Goal: Task Accomplishment & Management: Complete application form

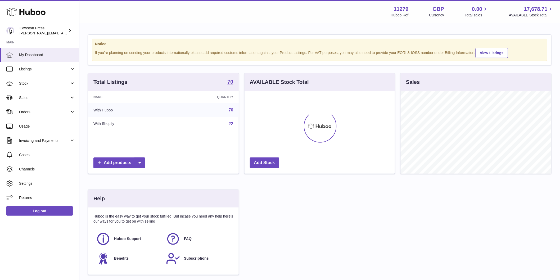
scroll to position [82, 150]
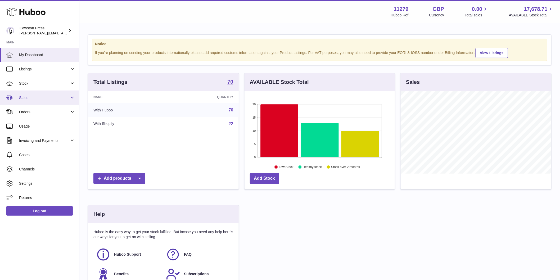
click at [73, 98] on link "Sales" at bounding box center [39, 97] width 79 height 14
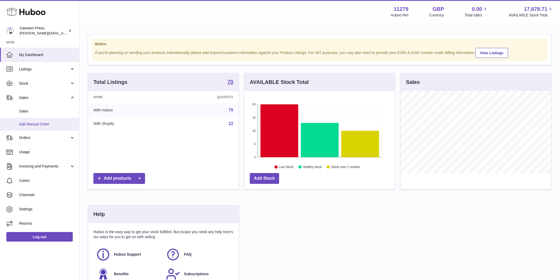
click at [43, 118] on link "Add Manual Order" at bounding box center [39, 124] width 79 height 13
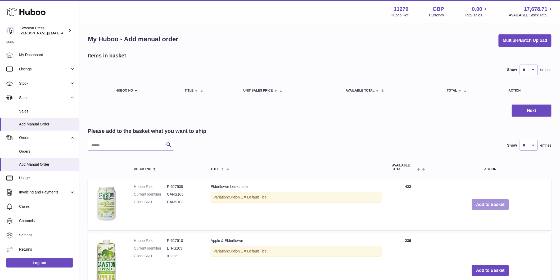
click at [488, 201] on button "Add to Basket" at bounding box center [489, 204] width 37 height 11
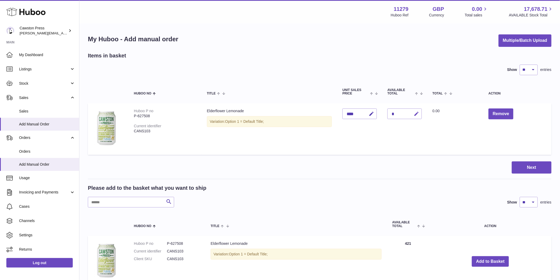
click at [417, 109] on button "button" at bounding box center [415, 113] width 12 height 11
type input "*"
click at [415, 114] on icon "submit" at bounding box center [416, 113] width 5 height 5
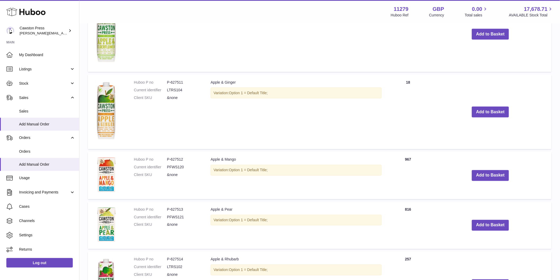
scroll to position [294, 0]
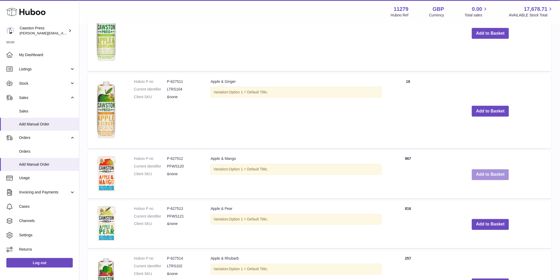
click at [485, 174] on button "Add to Basket" at bounding box center [489, 174] width 37 height 11
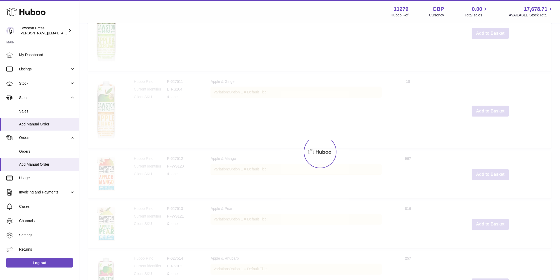
scroll to position [344, 0]
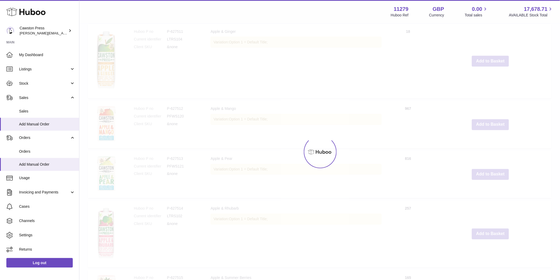
click at [489, 223] on div "Menu Huboo 11279 Huboo Ref GBP Currency 0.00 Total sales 17,678.71 AVAILABLE St…" at bounding box center [319, 93] width 480 height 874
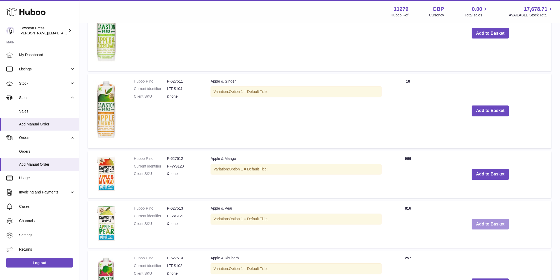
click at [489, 223] on button "Add to Basket" at bounding box center [489, 224] width 37 height 11
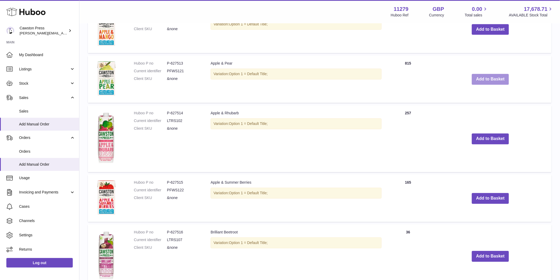
scroll to position [540, 0]
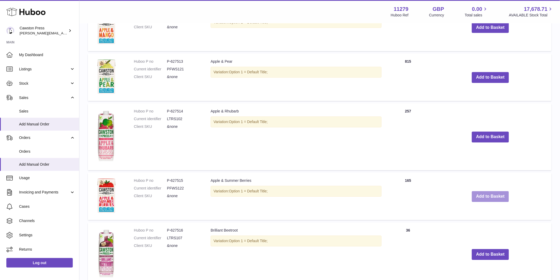
click at [490, 196] on button "Add to Basket" at bounding box center [489, 196] width 37 height 11
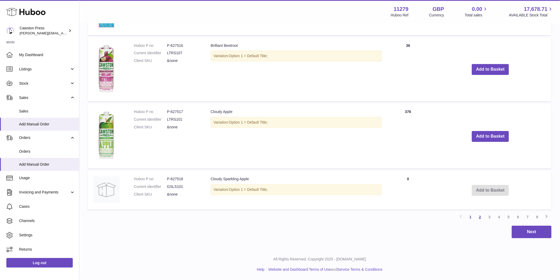
click at [481, 216] on link "2" at bounding box center [480, 217] width 10 height 10
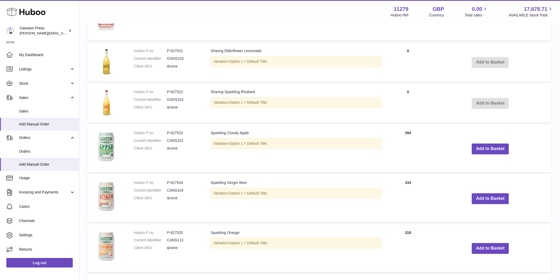
scroll to position [464, 0]
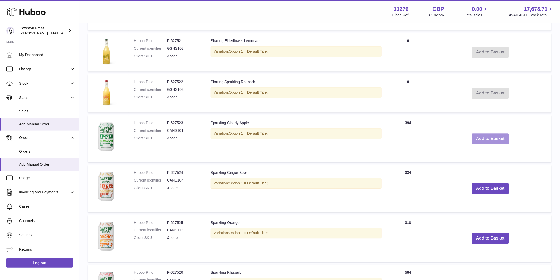
click at [485, 139] on button "Add to Basket" at bounding box center [489, 138] width 37 height 11
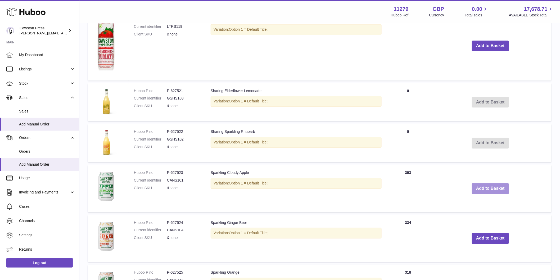
scroll to position [514, 0]
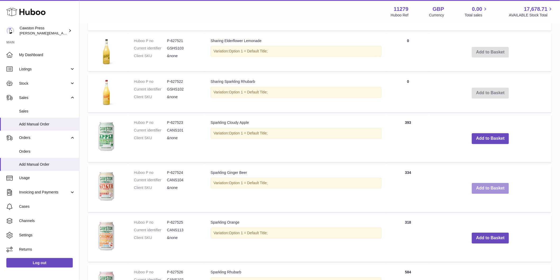
click at [486, 186] on button "Add to Basket" at bounding box center [489, 188] width 37 height 11
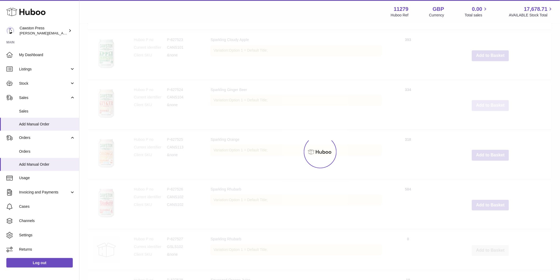
scroll to position [652, 0]
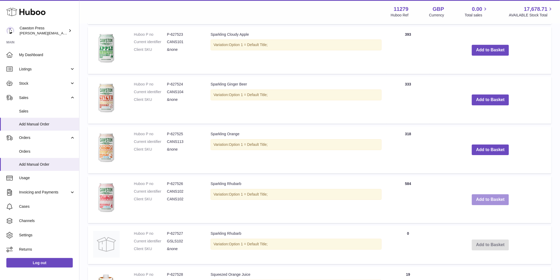
click at [487, 201] on button "Add to Basket" at bounding box center [489, 199] width 37 height 11
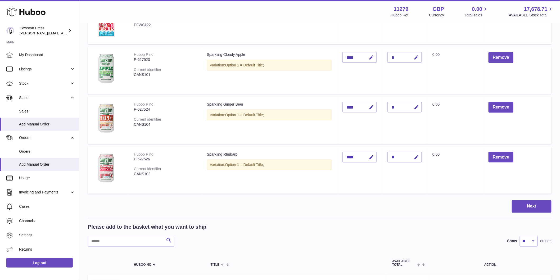
scroll to position [241, 0]
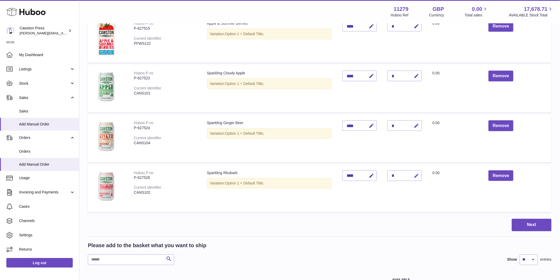
click at [413, 177] on button "button" at bounding box center [415, 175] width 12 height 11
type input "*"
click at [413, 177] on button "submit" at bounding box center [415, 175] width 10 height 8
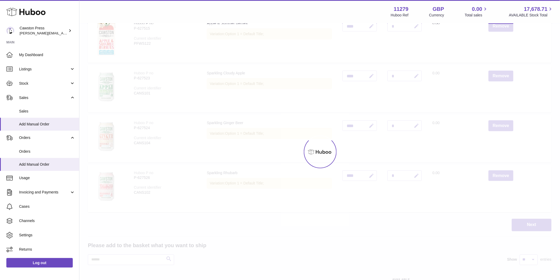
click at [415, 126] on icon "button" at bounding box center [416, 126] width 6 height 6
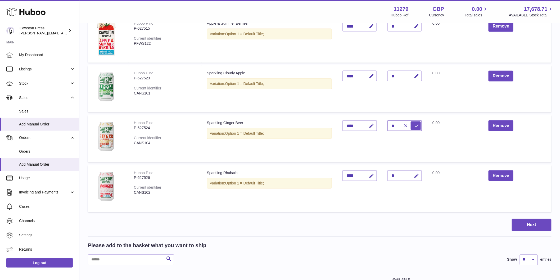
type input "*"
click at [417, 126] on icon "submit" at bounding box center [416, 125] width 5 height 5
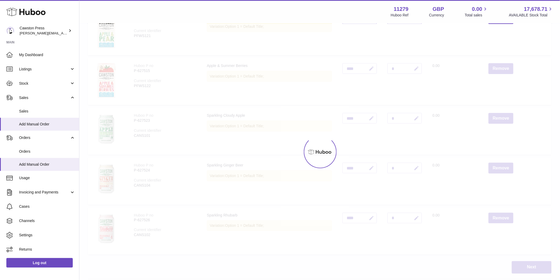
scroll to position [182, 0]
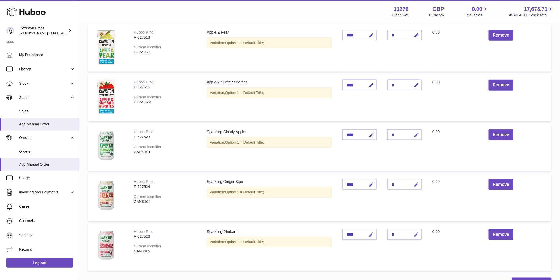
click at [416, 137] on icon "button" at bounding box center [416, 135] width 6 height 6
type input "*"
click at [419, 132] on button "submit" at bounding box center [415, 134] width 10 height 8
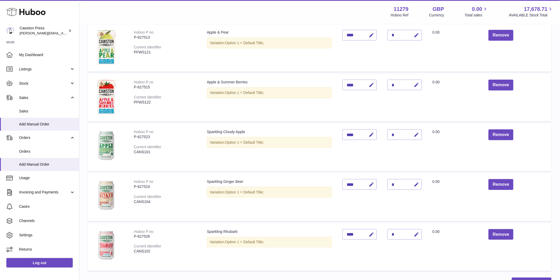
click at [417, 85] on icon "button" at bounding box center [416, 85] width 6 height 6
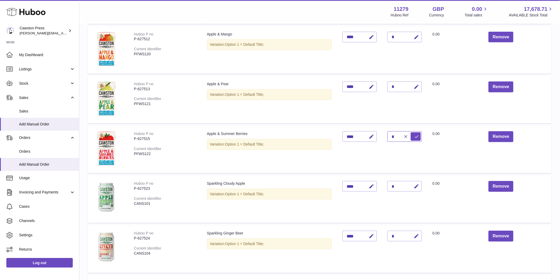
scroll to position [94, 0]
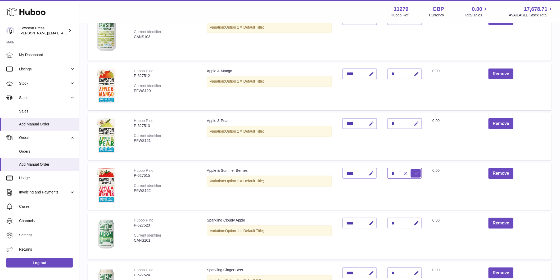
type input "*"
click at [415, 123] on icon "button" at bounding box center [416, 124] width 6 height 6
click at [418, 171] on icon "submit" at bounding box center [416, 173] width 5 height 5
click at [416, 125] on icon "button" at bounding box center [416, 124] width 6 height 6
type input "*"
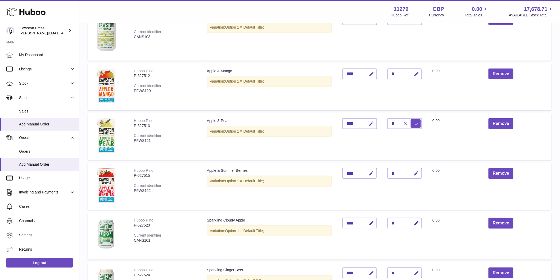
click at [423, 128] on td "Quantity *" at bounding box center [404, 136] width 45 height 47
click at [395, 123] on input "*" at bounding box center [404, 123] width 34 height 11
click at [402, 175] on div "*" at bounding box center [404, 173] width 34 height 11
click at [414, 73] on icon "button" at bounding box center [416, 74] width 6 height 6
type input "*"
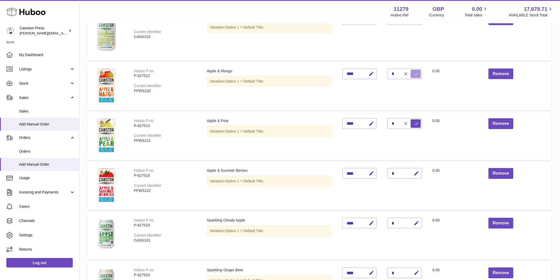
click at [415, 71] on icon "submit" at bounding box center [416, 73] width 5 height 5
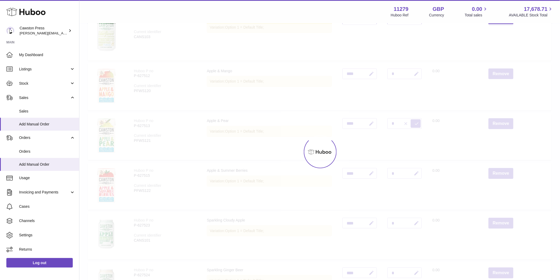
scroll to position [34, 0]
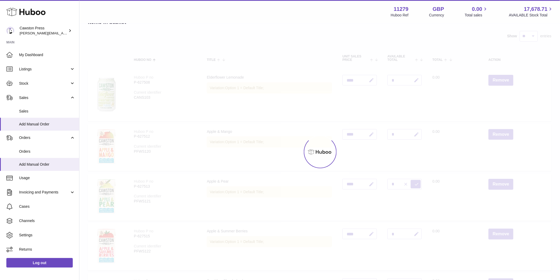
type input "*"
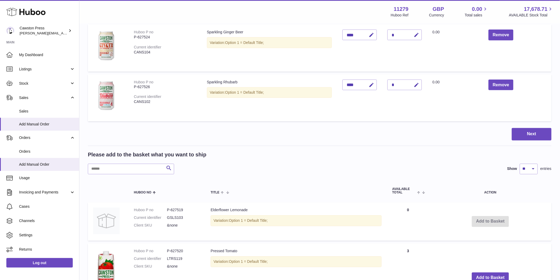
scroll to position [323, 0]
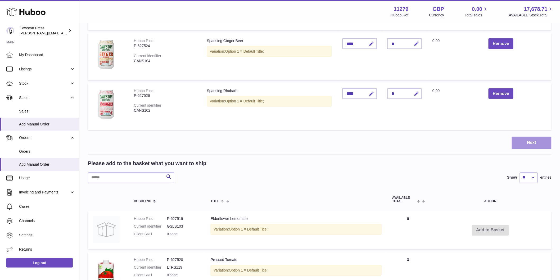
click at [539, 145] on button "Next" at bounding box center [531, 143] width 40 height 12
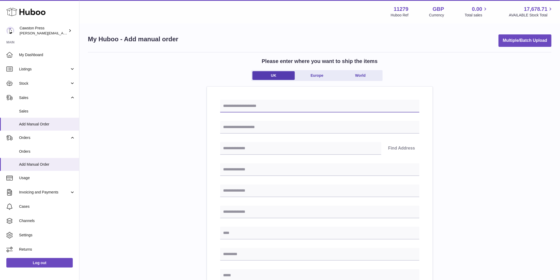
click at [320, 107] on input "text" at bounding box center [319, 106] width 199 height 13
type input "*******"
click at [293, 125] on input "text" at bounding box center [319, 127] width 199 height 13
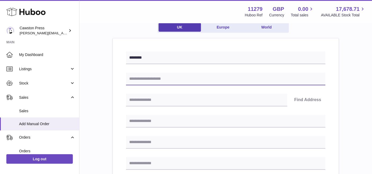
scroll to position [59, 0]
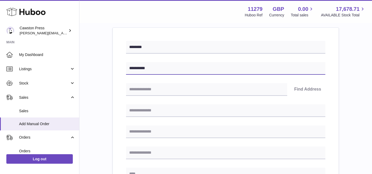
type input "*********"
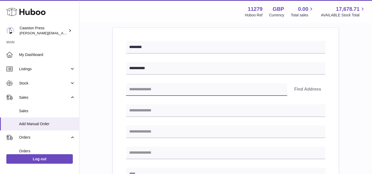
click at [240, 85] on input "text" at bounding box center [206, 89] width 161 height 13
click at [144, 92] on input "text" at bounding box center [206, 89] width 161 height 13
paste input "*******"
type input "*******"
click at [294, 89] on button "Find Address" at bounding box center [307, 89] width 35 height 13
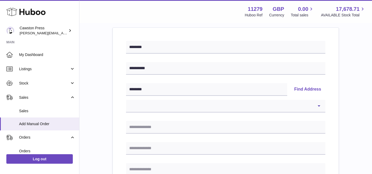
click at [304, 90] on button "Find Address" at bounding box center [307, 89] width 35 height 13
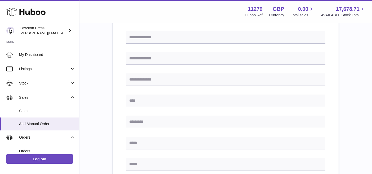
scroll to position [117, 0]
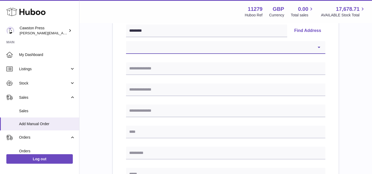
click at [296, 44] on select "**********" at bounding box center [225, 47] width 199 height 13
select select "*"
click at [126, 41] on select "**********" at bounding box center [225, 47] width 199 height 13
type input "*******"
type input "**********"
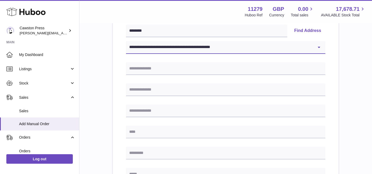
type input "**********"
type input "*******"
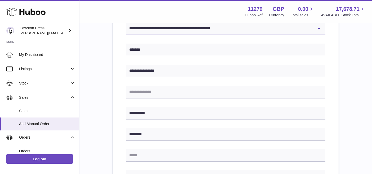
scroll to position [235, 0]
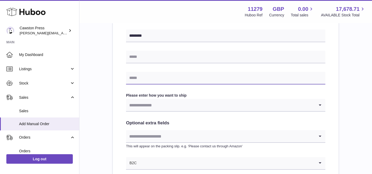
drag, startPoint x: 150, startPoint y: 77, endPoint x: 164, endPoint y: 77, distance: 13.5
click at [151, 77] on input "text" at bounding box center [225, 78] width 199 height 13
type input "**********"
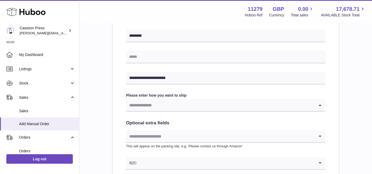
click at [166, 104] on input "Search for option" at bounding box center [220, 105] width 189 height 12
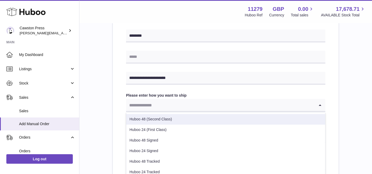
click at [167, 119] on li "Huboo 48 (Second Class)" at bounding box center [225, 119] width 199 height 11
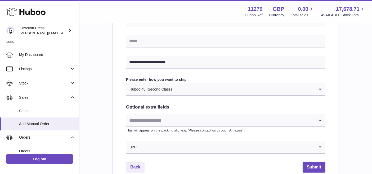
scroll to position [265, 0]
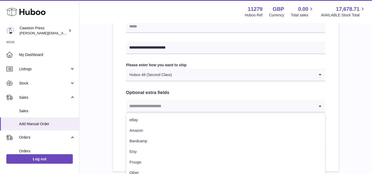
click at [279, 103] on input "Search for option" at bounding box center [220, 106] width 189 height 12
click at [286, 105] on input "Search for option" at bounding box center [220, 106] width 189 height 12
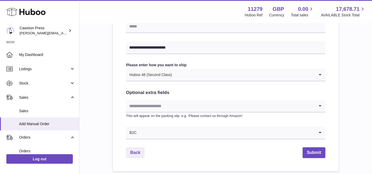
click at [323, 104] on icon "Search for option" at bounding box center [319, 106] width 11 height 12
click at [317, 150] on button "Submit" at bounding box center [313, 153] width 23 height 11
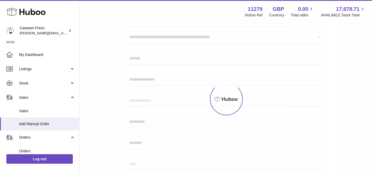
scroll to position [1, 0]
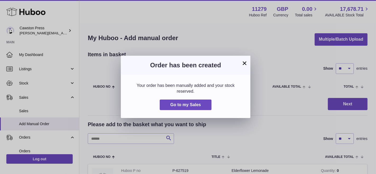
click at [246, 64] on button "×" at bounding box center [244, 63] width 6 height 6
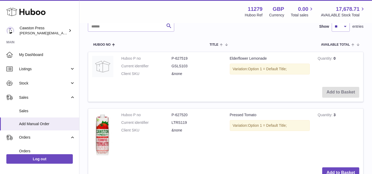
scroll to position [89, 0]
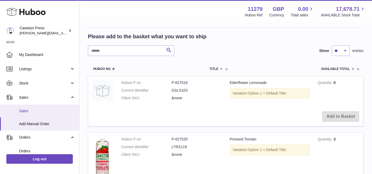
click at [45, 105] on link "Sales" at bounding box center [39, 111] width 79 height 13
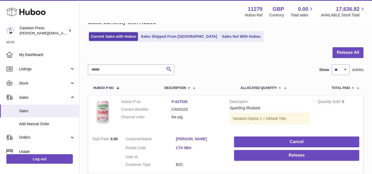
scroll to position [59, 0]
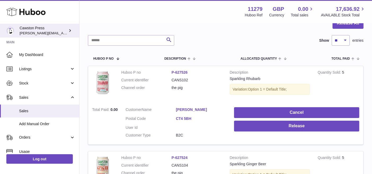
click at [46, 31] on span "[PERSON_NAME][EMAIL_ADDRESS][PERSON_NAME][DOMAIN_NAME]" at bounding box center [77, 33] width 115 height 4
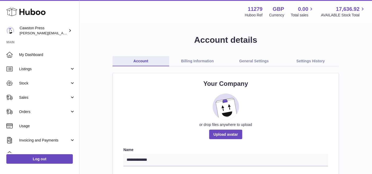
click at [29, 12] on use at bounding box center [25, 12] width 39 height 8
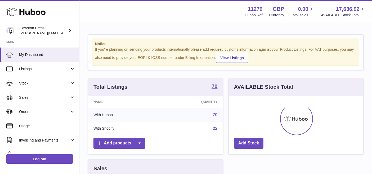
scroll to position [82, 135]
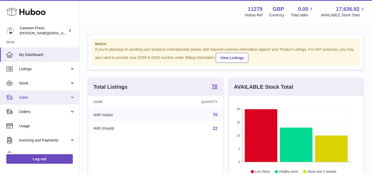
click at [68, 94] on link "Sales" at bounding box center [39, 97] width 79 height 14
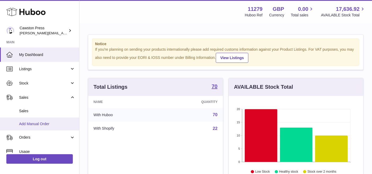
click at [54, 121] on link "Add Manual Order" at bounding box center [39, 124] width 79 height 13
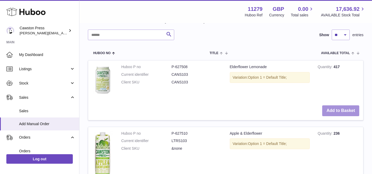
scroll to position [105, 0]
click at [348, 112] on button "Add to Basket" at bounding box center [340, 111] width 37 height 11
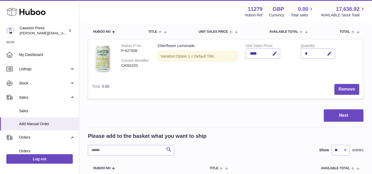
scroll to position [53, 0]
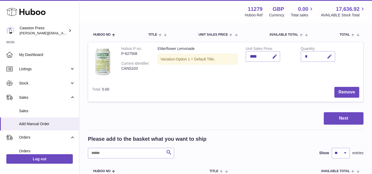
click at [329, 54] on icon "button" at bounding box center [330, 57] width 6 height 6
click at [317, 54] on icon "button" at bounding box center [318, 56] width 5 height 5
type input "*"
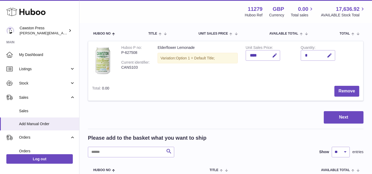
scroll to position [36, 0]
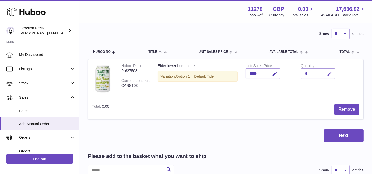
click at [329, 73] on icon "button" at bounding box center [330, 74] width 6 height 6
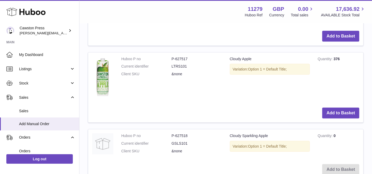
scroll to position [837, 0]
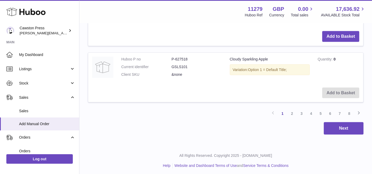
type input "**"
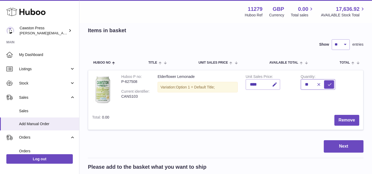
scroll to position [0, 0]
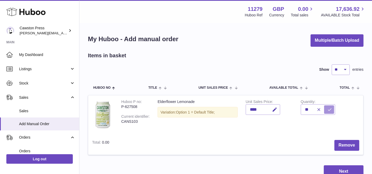
click at [331, 107] on icon "submit" at bounding box center [329, 109] width 5 height 5
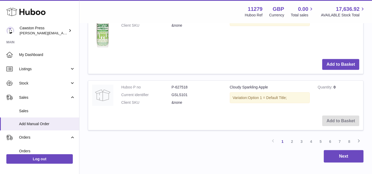
scroll to position [837, 0]
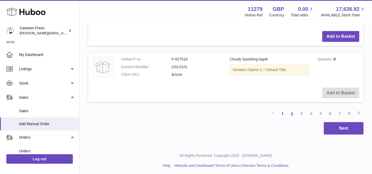
click at [293, 110] on link "2" at bounding box center [292, 114] width 10 height 10
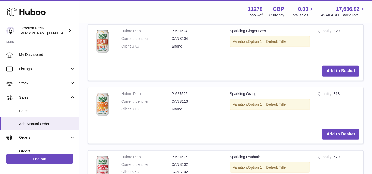
scroll to position [572, 0]
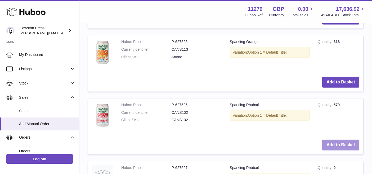
click at [349, 144] on button "Add to Basket" at bounding box center [340, 145] width 37 height 11
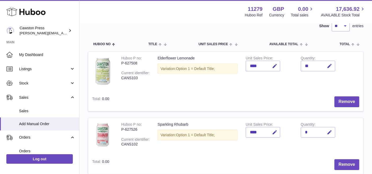
scroll to position [44, 0]
click at [328, 130] on icon "button" at bounding box center [330, 133] width 6 height 6
type input "**"
click at [328, 130] on icon "submit" at bounding box center [329, 132] width 5 height 5
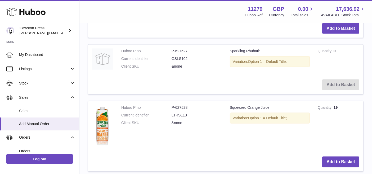
scroll to position [821, 0]
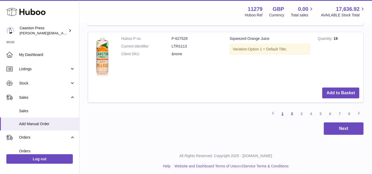
click at [285, 113] on link "1" at bounding box center [282, 114] width 10 height 10
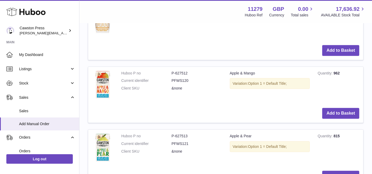
scroll to position [498, 0]
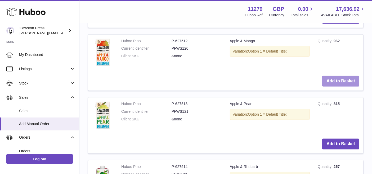
click at [345, 76] on button "Add to Basket" at bounding box center [340, 81] width 37 height 11
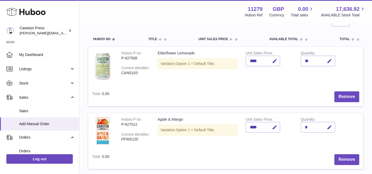
scroll to position [48, 0]
click at [327, 126] on icon "button" at bounding box center [330, 128] width 6 height 6
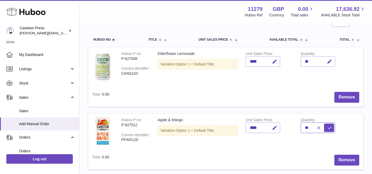
type input "**"
click at [327, 126] on icon "submit" at bounding box center [329, 128] width 5 height 5
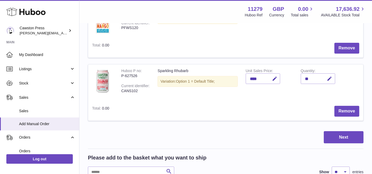
scroll to position [161, 0]
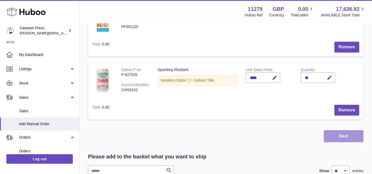
click at [339, 138] on button "Next" at bounding box center [343, 136] width 40 height 12
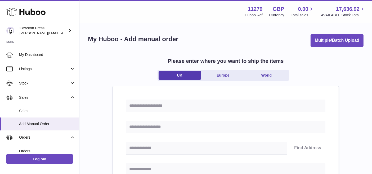
click at [236, 111] on input "text" at bounding box center [225, 106] width 199 height 13
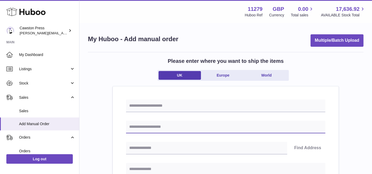
click at [200, 129] on input "text" at bounding box center [225, 127] width 199 height 13
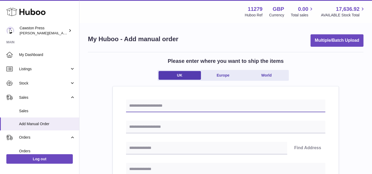
click at [141, 105] on input "text" at bounding box center [225, 106] width 199 height 13
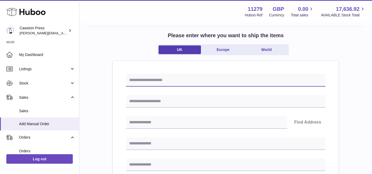
scroll to position [26, 0]
type input "**********"
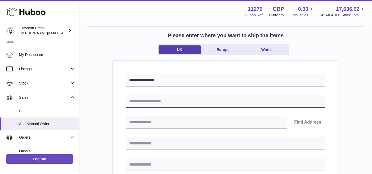
click at [164, 101] on input "text" at bounding box center [225, 101] width 199 height 13
type input "**********"
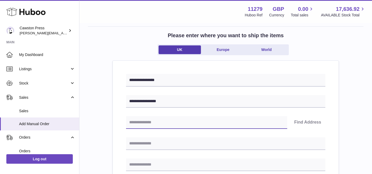
click at [150, 122] on input "text" at bounding box center [206, 122] width 161 height 13
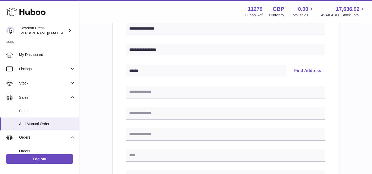
scroll to position [77, 0]
type input "******"
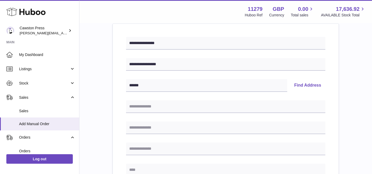
scroll to position [103, 0]
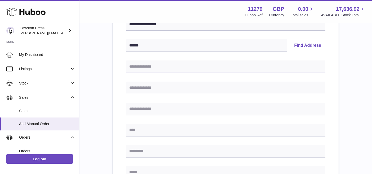
drag, startPoint x: 163, startPoint y: 80, endPoint x: 133, endPoint y: 65, distance: 33.8
click at [133, 65] on input "text" at bounding box center [225, 67] width 199 height 13
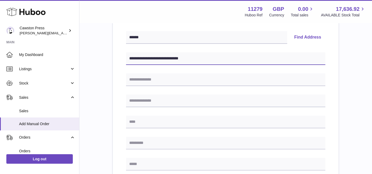
scroll to position [110, 0]
type input "**********"
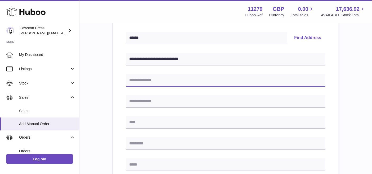
click at [140, 78] on input "text" at bounding box center [225, 80] width 199 height 13
type input "**********"
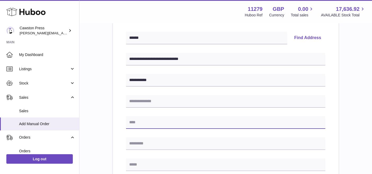
click at [135, 120] on input "text" at bounding box center [225, 122] width 199 height 13
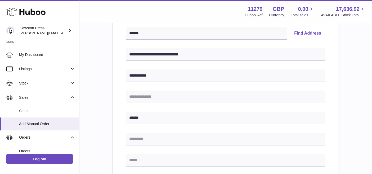
type input "******"
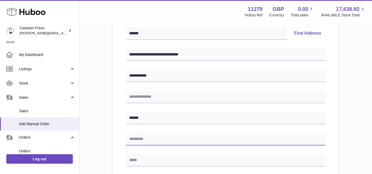
click at [134, 139] on input "text" at bounding box center [225, 139] width 199 height 13
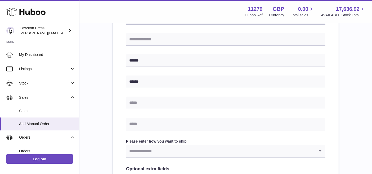
scroll to position [172, 0]
type input "******"
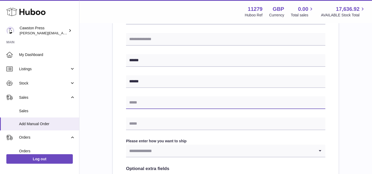
click at [135, 102] on input "text" at bounding box center [225, 103] width 199 height 13
click at [131, 122] on input "text" at bounding box center [225, 124] width 199 height 13
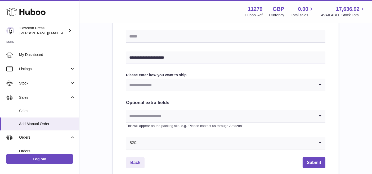
scroll to position [239, 0]
type input "**********"
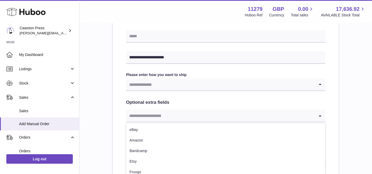
click at [290, 113] on input "Search for option" at bounding box center [220, 116] width 189 height 12
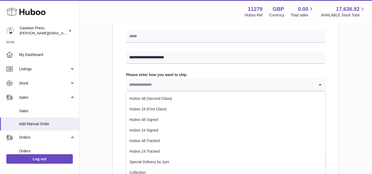
click at [275, 81] on input "Search for option" at bounding box center [220, 85] width 189 height 12
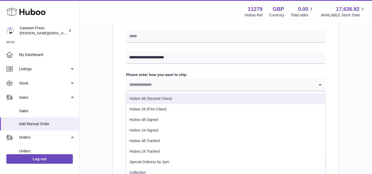
click at [236, 96] on li "Huboo 48 (Second Class)" at bounding box center [225, 99] width 199 height 11
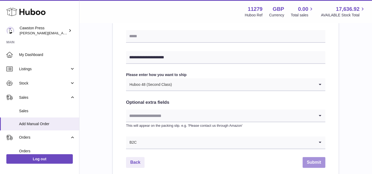
click at [314, 162] on button "Submit" at bounding box center [313, 162] width 23 height 11
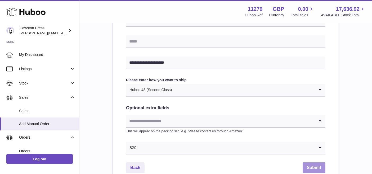
scroll to position [244, 0]
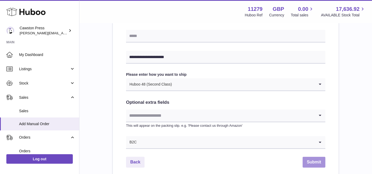
click at [314, 162] on button "Submit" at bounding box center [313, 162] width 23 height 11
click at [314, 160] on button "Submit" at bounding box center [313, 162] width 23 height 11
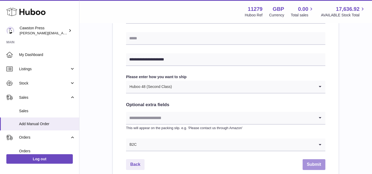
scroll to position [244, 0]
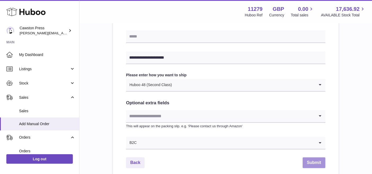
click at [319, 160] on button "Submit" at bounding box center [313, 163] width 23 height 11
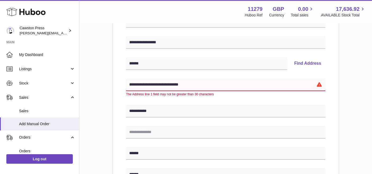
scroll to position [83, 0]
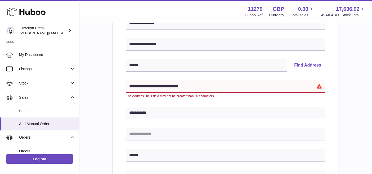
click at [221, 84] on input "**********" at bounding box center [225, 86] width 199 height 13
click at [168, 116] on input "**********" at bounding box center [225, 113] width 199 height 13
click at [149, 131] on input "text" at bounding box center [225, 134] width 199 height 13
paste input "**********"
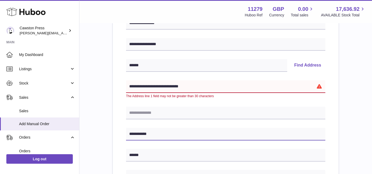
type input "**********"
drag, startPoint x: 189, startPoint y: 85, endPoint x: 146, endPoint y: 85, distance: 42.0
click at [146, 85] on input "**********" at bounding box center [225, 86] width 199 height 13
click at [194, 84] on input "**********" at bounding box center [225, 86] width 199 height 13
drag, startPoint x: 198, startPoint y: 85, endPoint x: 143, endPoint y: 86, distance: 54.8
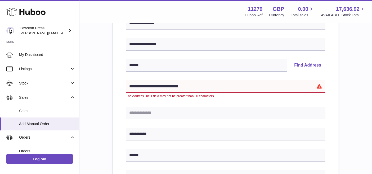
click at [143, 86] on input "**********" at bounding box center [225, 86] width 199 height 13
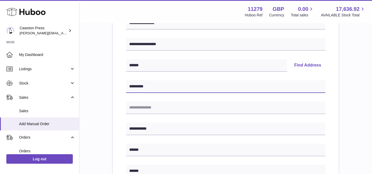
type input "********"
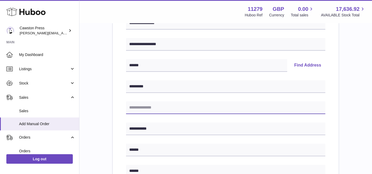
click at [140, 110] on input "text" at bounding box center [225, 108] width 199 height 13
paste input "**********"
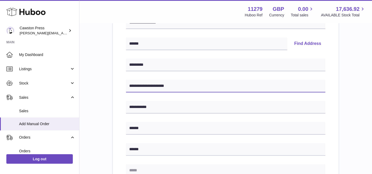
scroll to position [92, 0]
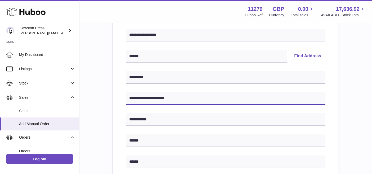
type input "**********"
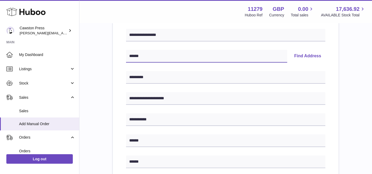
drag, startPoint x: 149, startPoint y: 54, endPoint x: 105, endPoint y: 59, distance: 43.9
click at [105, 59] on div "**********" at bounding box center [225, 144] width 275 height 368
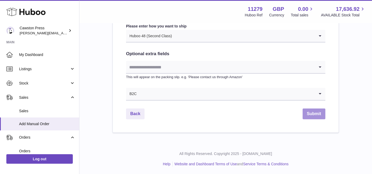
click at [318, 117] on button "Submit" at bounding box center [313, 114] width 23 height 11
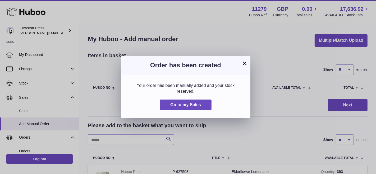
click at [244, 60] on button "×" at bounding box center [244, 63] width 6 height 6
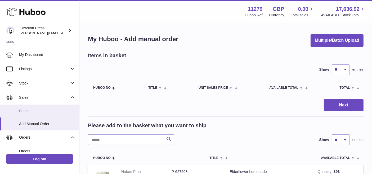
click at [58, 109] on span "Sales" at bounding box center [47, 111] width 56 height 5
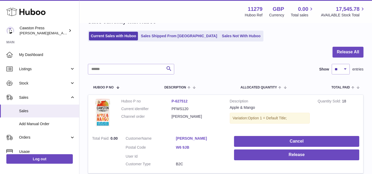
scroll to position [29, 0]
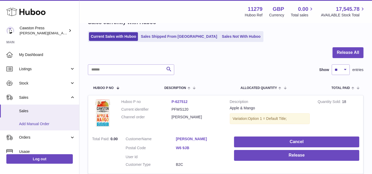
click at [46, 123] on span "Add Manual Order" at bounding box center [47, 124] width 56 height 5
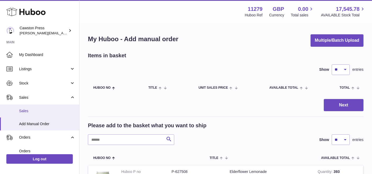
click at [44, 113] on span "Sales" at bounding box center [47, 111] width 56 height 5
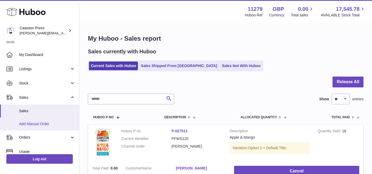
click at [35, 118] on link "Add Manual Order" at bounding box center [39, 124] width 79 height 13
click at [46, 121] on link "Add Manual Order" at bounding box center [39, 124] width 79 height 13
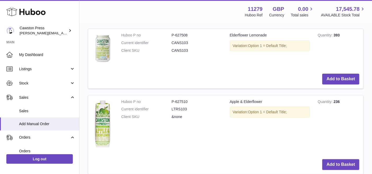
scroll to position [137, 0]
click at [337, 77] on button "Add to Basket" at bounding box center [340, 79] width 37 height 11
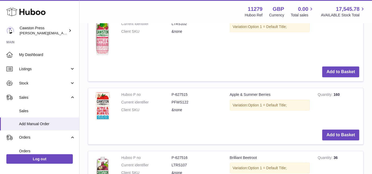
scroll to position [583, 0]
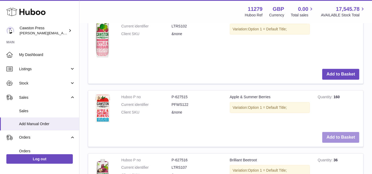
click at [341, 133] on button "Add to Basket" at bounding box center [340, 137] width 37 height 11
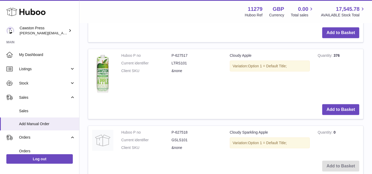
scroll to position [900, 0]
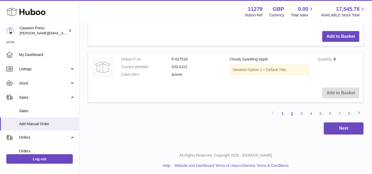
click at [290, 113] on link "2" at bounding box center [292, 114] width 10 height 10
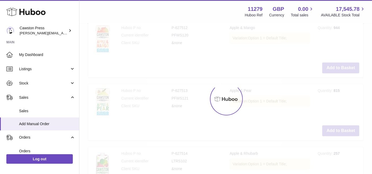
scroll to position [24, 0]
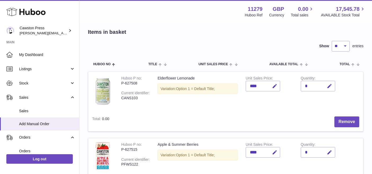
click at [290, 113] on td "Remove" at bounding box center [238, 122] width 250 height 19
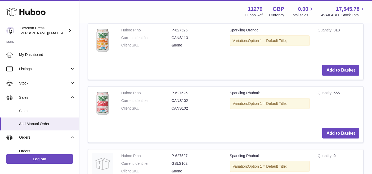
scroll to position [648, 0]
click at [341, 133] on button "Add to Basket" at bounding box center [340, 133] width 37 height 11
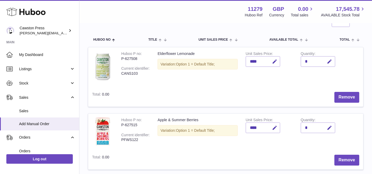
scroll to position [48, 0]
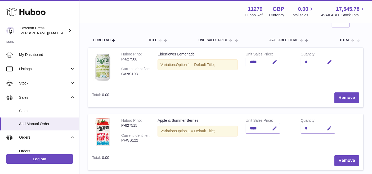
click at [331, 61] on icon "button" at bounding box center [330, 62] width 6 height 6
type input "**"
click at [331, 61] on icon "submit" at bounding box center [329, 62] width 5 height 5
click at [328, 130] on icon "button" at bounding box center [330, 129] width 6 height 6
type input "**"
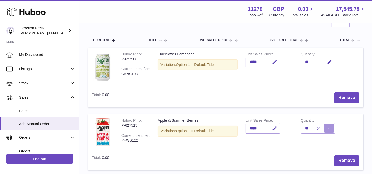
click at [329, 126] on icon "submit" at bounding box center [329, 128] width 5 height 5
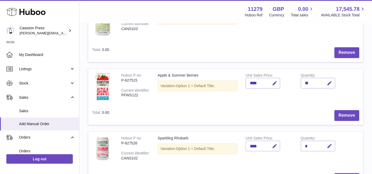
scroll to position [106, 0]
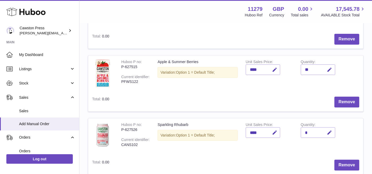
click at [309, 131] on div "*" at bounding box center [317, 132] width 34 height 11
click at [309, 129] on div "*" at bounding box center [317, 132] width 34 height 11
click at [331, 129] on button "button" at bounding box center [328, 132] width 12 height 11
type input "**"
click at [326, 131] on button "submit" at bounding box center [329, 133] width 10 height 8
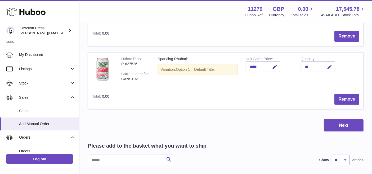
scroll to position [172, 0]
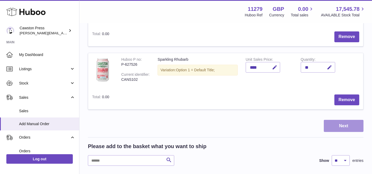
click at [350, 125] on button "Next" at bounding box center [343, 126] width 40 height 12
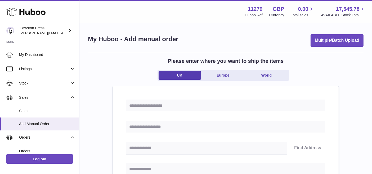
click at [220, 107] on input "text" at bounding box center [225, 106] width 199 height 13
type input "**********"
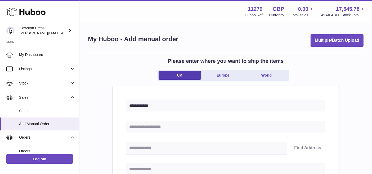
click at [145, 126] on input "text" at bounding box center [225, 127] width 199 height 13
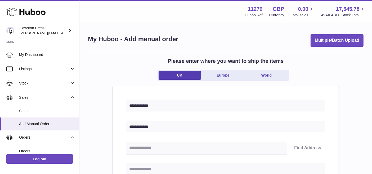
type input "**********"
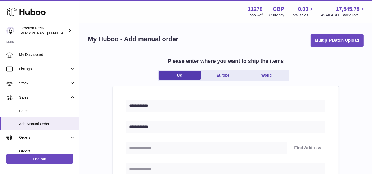
click at [147, 149] on input "text" at bounding box center [206, 148] width 161 height 13
click at [149, 149] on input "text" at bounding box center [206, 148] width 161 height 13
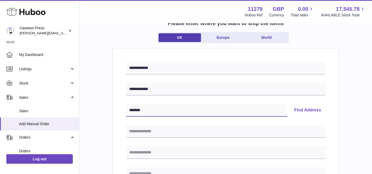
scroll to position [38, 0]
type input "*******"
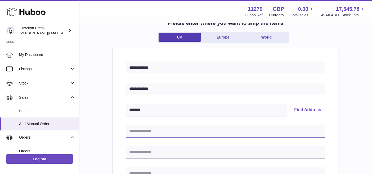
click at [150, 130] on input "text" at bounding box center [225, 131] width 199 height 13
type input "**********"
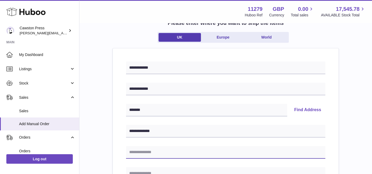
click at [143, 151] on input "text" at bounding box center [225, 152] width 199 height 13
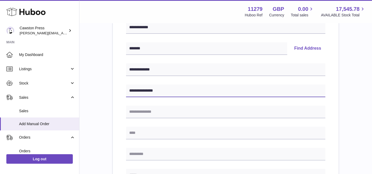
type input "**********"
drag, startPoint x: 187, startPoint y: 141, endPoint x: 185, endPoint y: 121, distance: 21.0
click at [185, 121] on div "**********" at bounding box center [225, 144] width 199 height 288
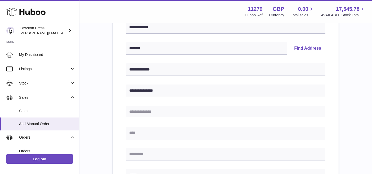
click at [174, 111] on input "text" at bounding box center [225, 112] width 199 height 13
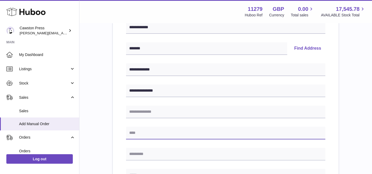
click at [136, 135] on input "text" at bounding box center [225, 133] width 199 height 13
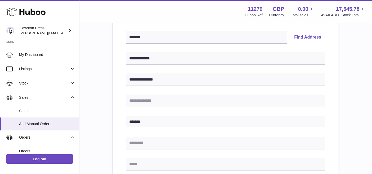
scroll to position [112, 0]
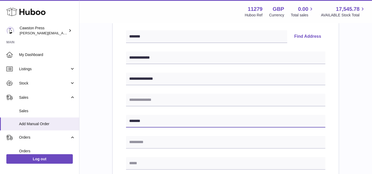
type input "*******"
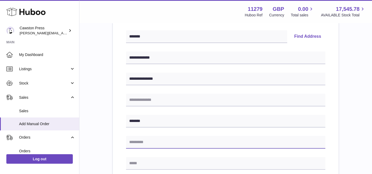
click at [151, 142] on input "text" at bounding box center [225, 142] width 199 height 13
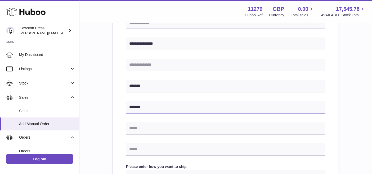
scroll to position [147, 0]
type input "*******"
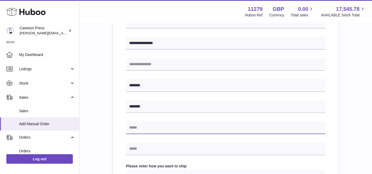
click at [156, 129] on input "text" at bounding box center [225, 128] width 199 height 13
type input "**********"
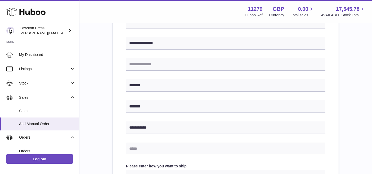
click at [152, 147] on input "text" at bounding box center [225, 149] width 199 height 13
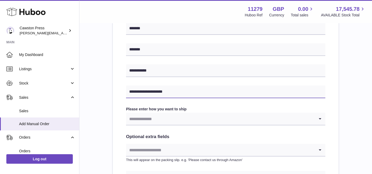
scroll to position [205, 0]
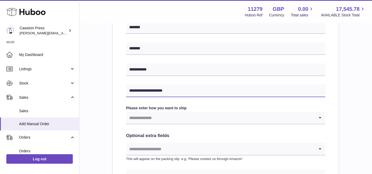
type input "**********"
click at [319, 116] on icon "Search for option" at bounding box center [319, 118] width 11 height 12
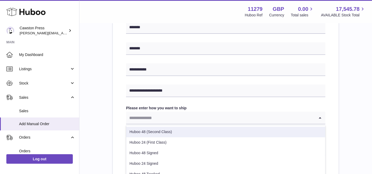
click at [253, 133] on li "Huboo 48 (Second Class)" at bounding box center [225, 132] width 199 height 11
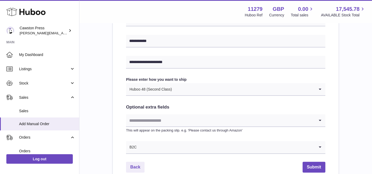
scroll to position [235, 0]
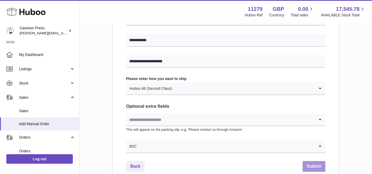
click at [318, 164] on button "Submit" at bounding box center [313, 166] width 23 height 11
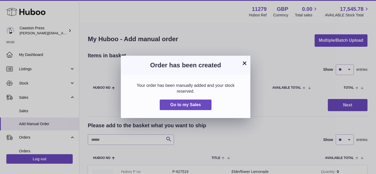
click at [244, 60] on button "×" at bounding box center [244, 63] width 6 height 6
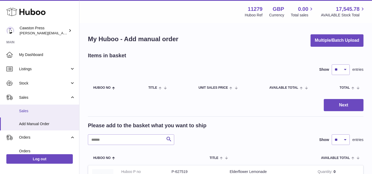
click at [40, 112] on span "Sales" at bounding box center [47, 111] width 56 height 5
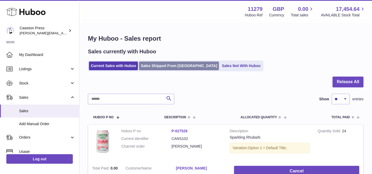
click at [163, 67] on link "Sales Shipped From [GEOGRAPHIC_DATA]" at bounding box center [179, 66] width 80 height 9
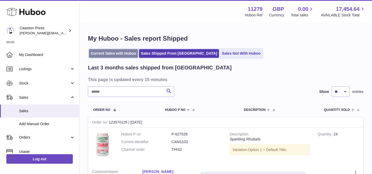
click at [129, 56] on link "Current Sales with Huboo" at bounding box center [113, 53] width 49 height 9
